Goal: Information Seeking & Learning: Learn about a topic

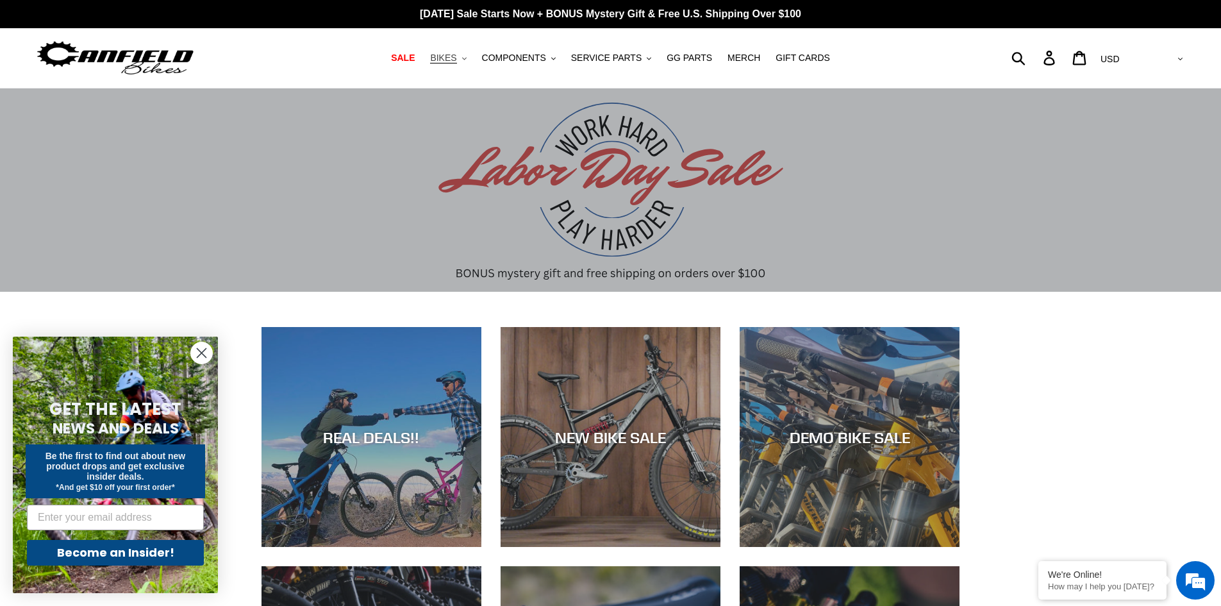
click at [456, 57] on span "BIKES" at bounding box center [443, 58] width 26 height 11
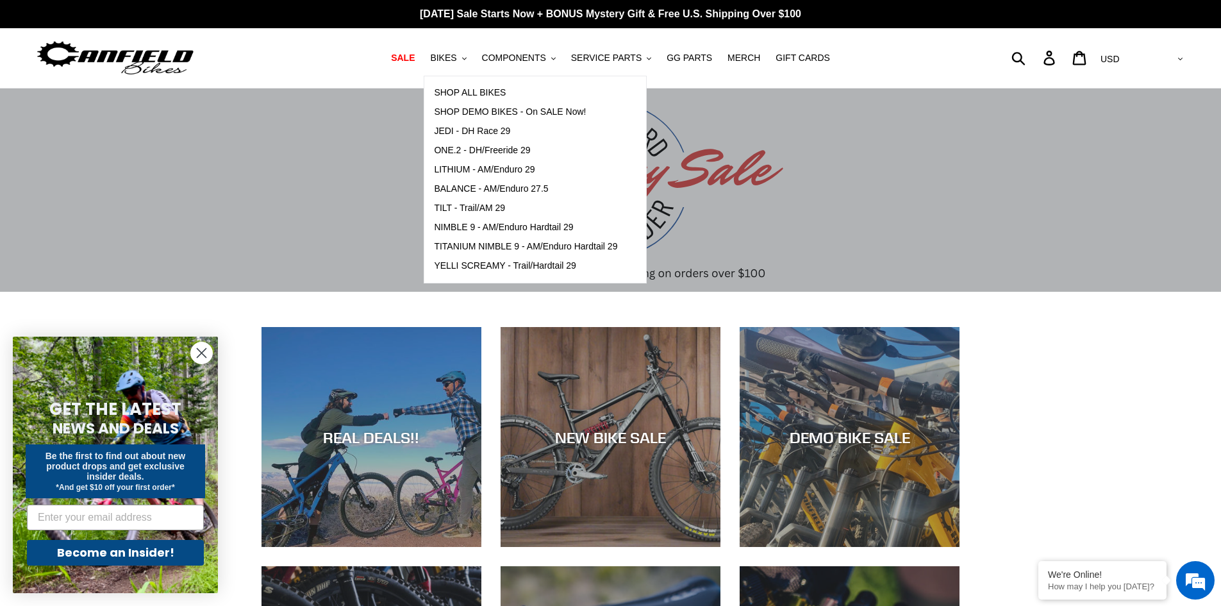
click at [198, 352] on circle "Close dialog" at bounding box center [201, 352] width 21 height 21
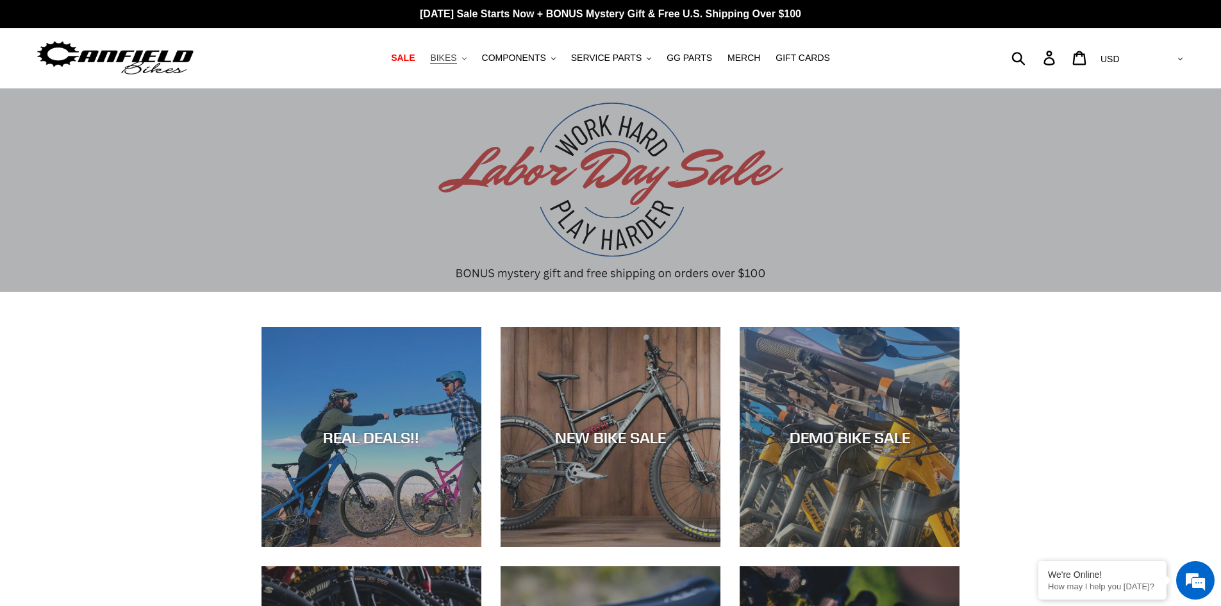
click at [472, 57] on button "BIKES .cls-1{fill:#231f20}" at bounding box center [448, 57] width 49 height 17
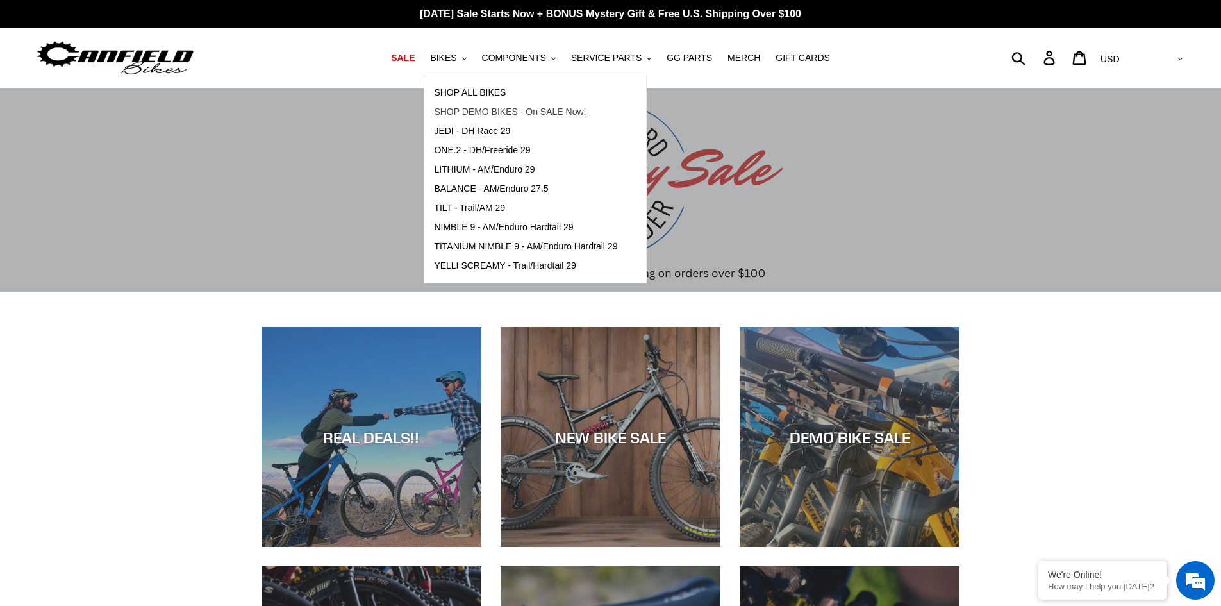
click at [488, 113] on span "SHOP DEMO BIKES - On SALE Now!" at bounding box center [510, 111] width 152 height 11
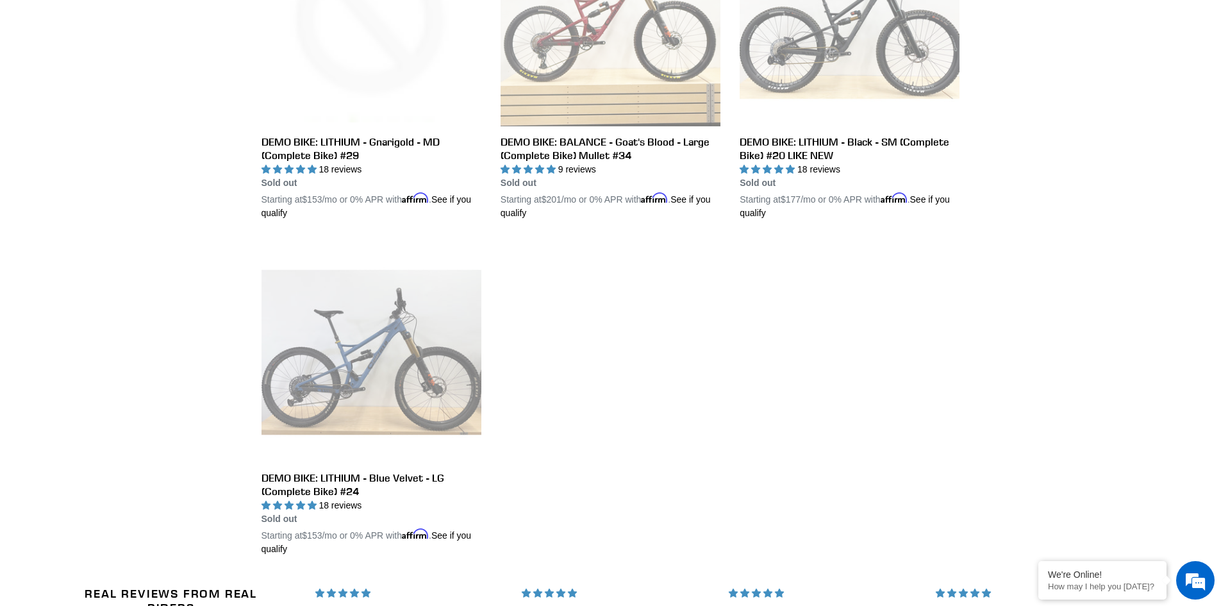
scroll to position [2179, 0]
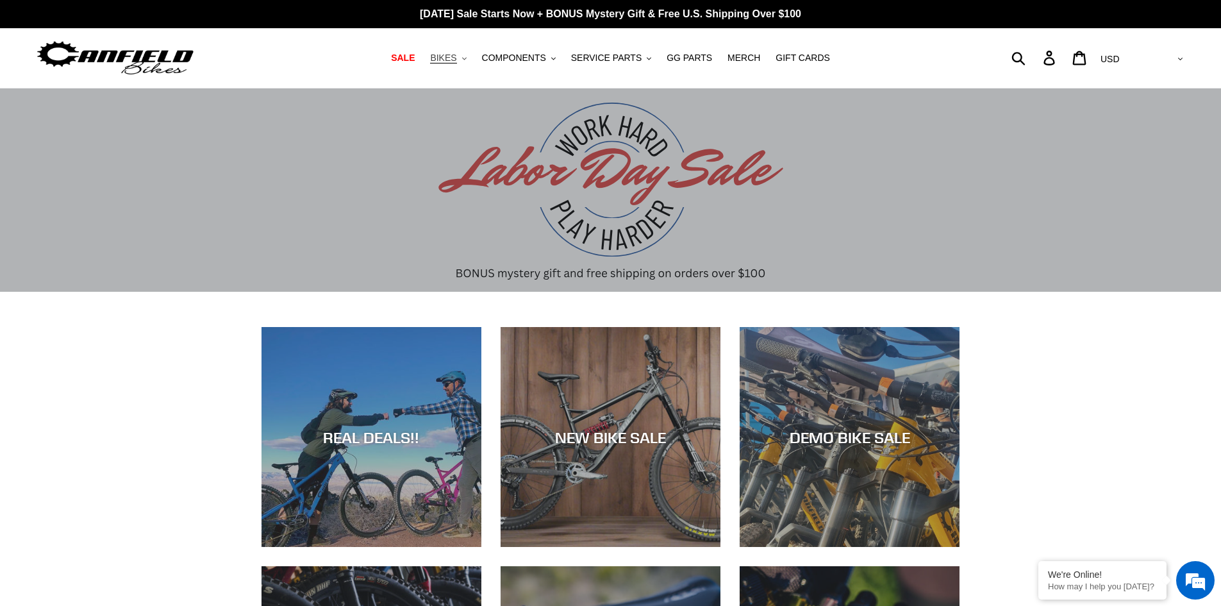
click at [456, 54] on span "BIKES" at bounding box center [443, 58] width 26 height 11
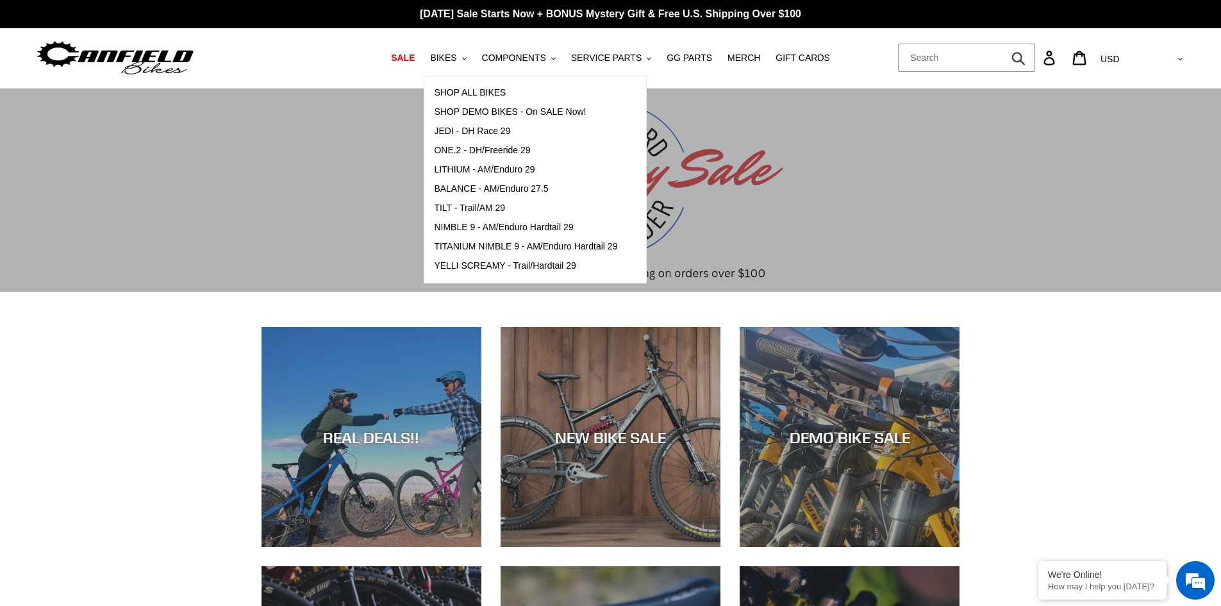
click at [1035, 59] on form "Submit" at bounding box center [966, 58] width 137 height 28
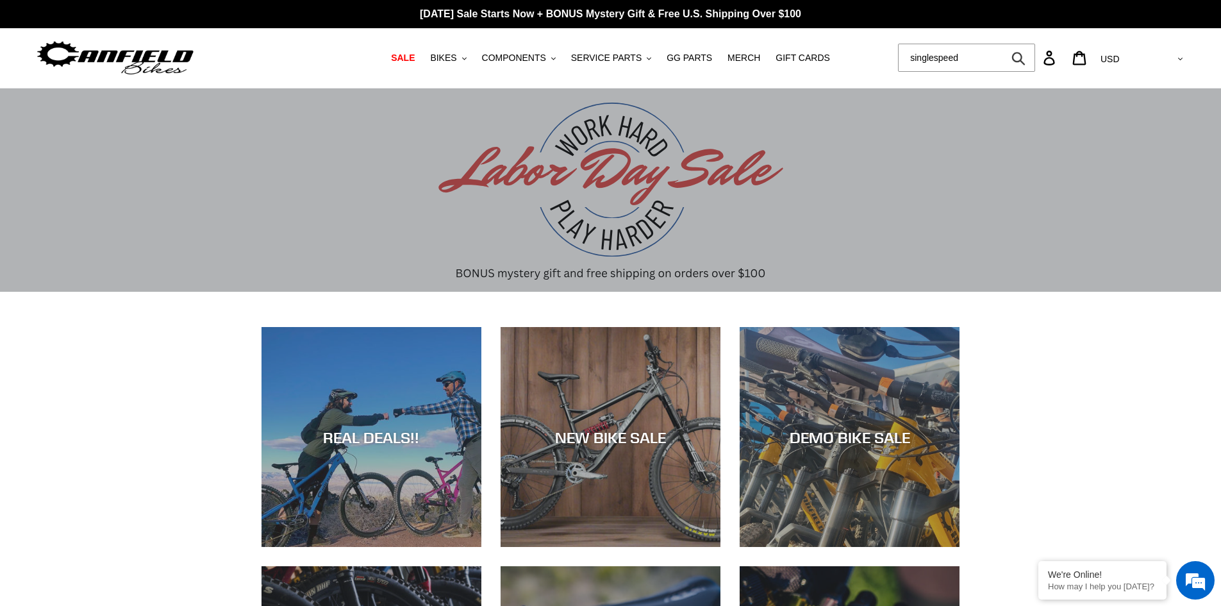
type input "singlespeed"
click at [1004, 44] on button "Submit" at bounding box center [1019, 58] width 31 height 28
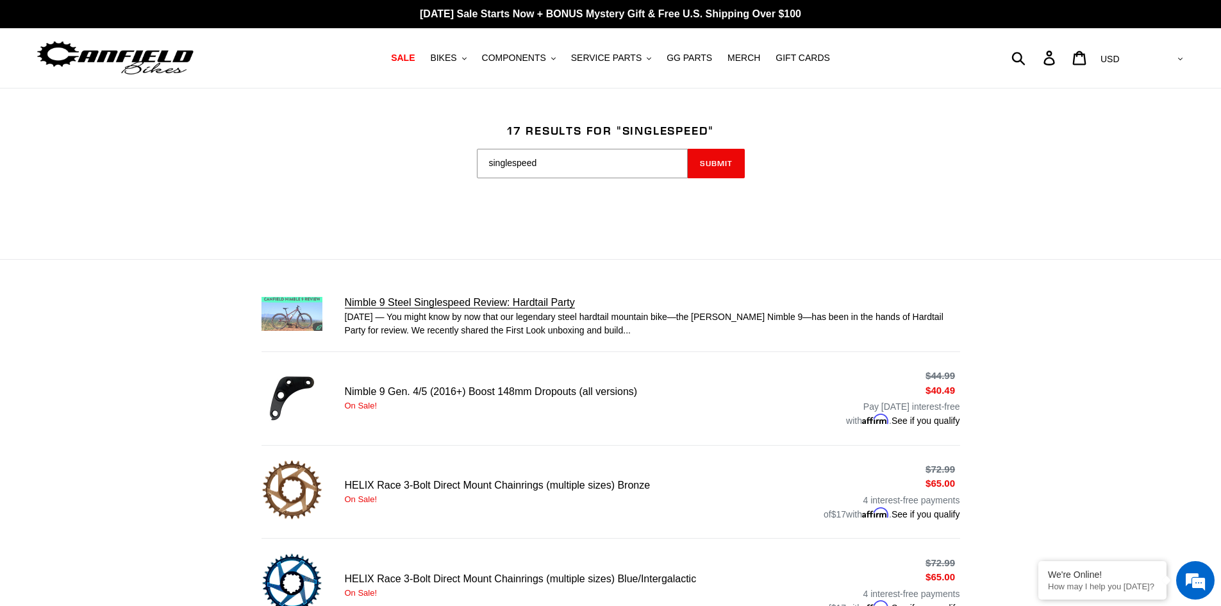
click at [421, 302] on link "Nimble 9 Steel Singlespeed Review: Hardtail Party" at bounding box center [610, 316] width 699 height 42
